Goal: Information Seeking & Learning: Learn about a topic

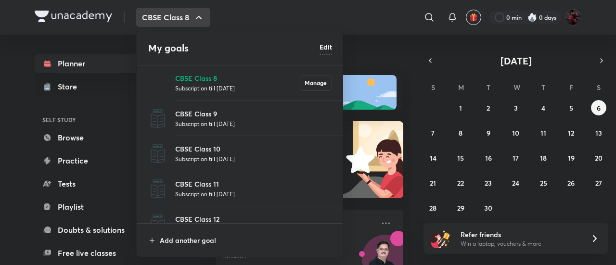
click at [204, 241] on li "Foundation Subscription till [DATE]" at bounding box center [240, 258] width 207 height 35
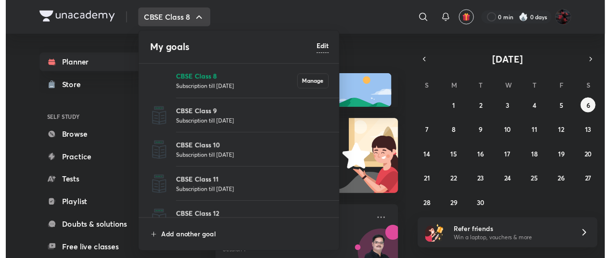
scroll to position [53, 0]
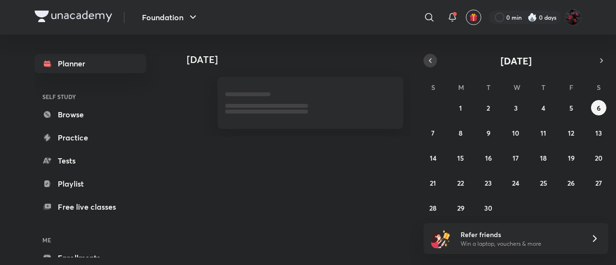
click at [432, 61] on icon "button" at bounding box center [430, 60] width 8 height 9
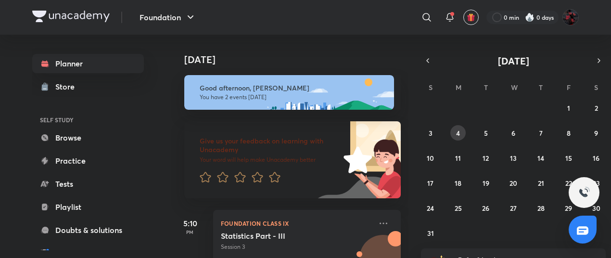
click at [459, 131] on abbr "4" at bounding box center [458, 132] width 4 height 9
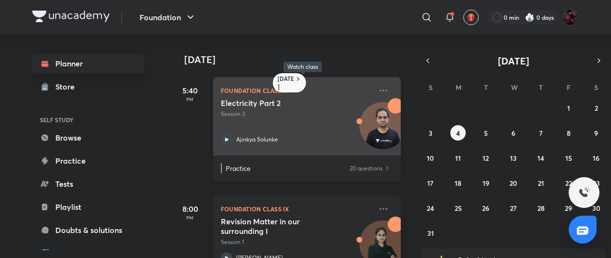
click at [228, 144] on icon at bounding box center [227, 140] width 12 height 12
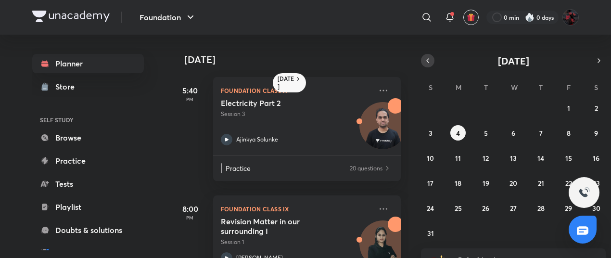
click at [430, 60] on icon "button" at bounding box center [428, 60] width 8 height 9
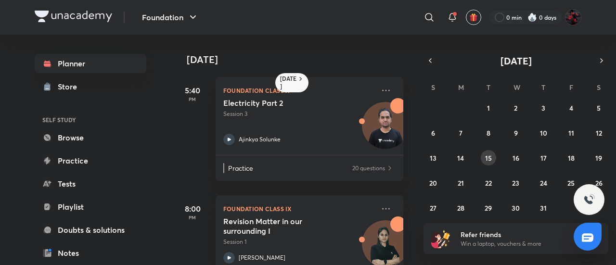
click at [490, 153] on abbr "15" at bounding box center [488, 157] width 7 height 9
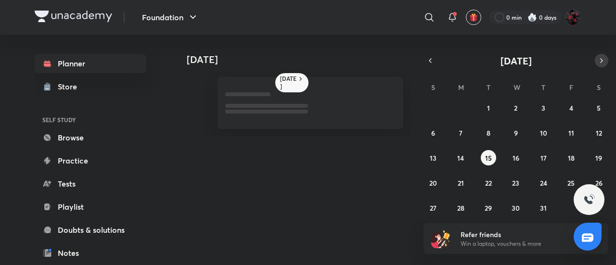
click at [597, 57] on icon "button" at bounding box center [601, 60] width 8 height 9
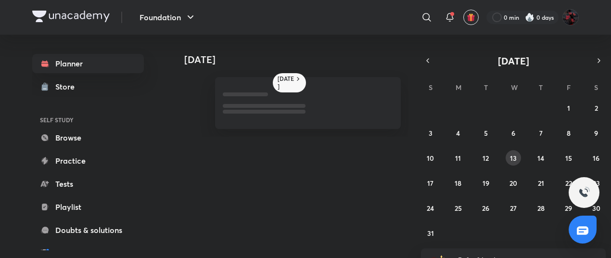
click at [505, 153] on div "27 28 29 30 31 1 2 3 4 5 6 7 8 9 10 11 12 13 14 15 16 17 18 19 20 21 22 23 24 2…" at bounding box center [513, 170] width 185 height 140
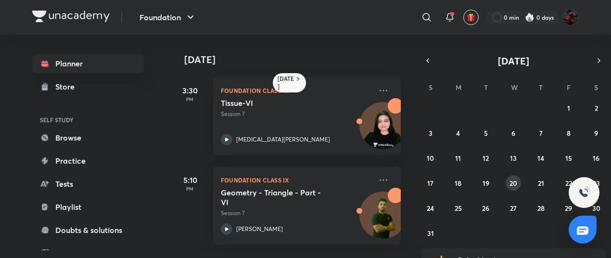
click at [515, 190] on button "20" at bounding box center [512, 182] width 15 height 15
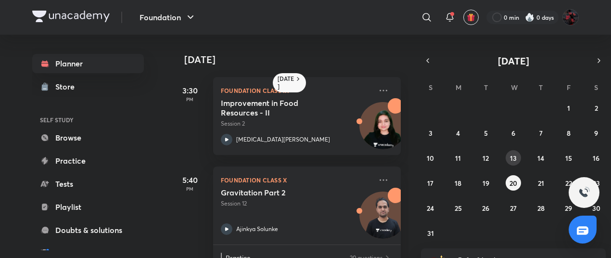
click at [508, 157] on button "13" at bounding box center [512, 157] width 15 height 15
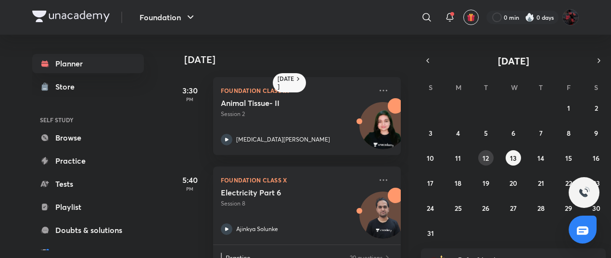
click at [486, 156] on abbr "12" at bounding box center [485, 157] width 6 height 9
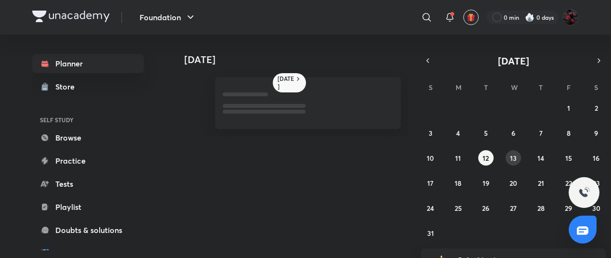
click at [516, 156] on abbr "13" at bounding box center [513, 157] width 7 height 9
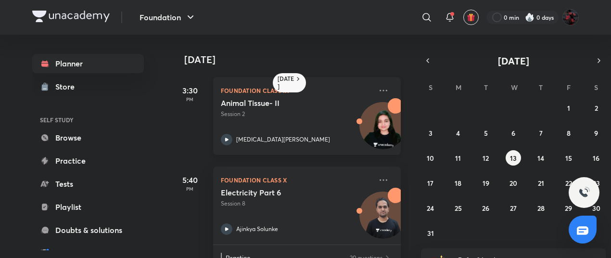
click at [226, 142] on icon at bounding box center [227, 140] width 12 height 12
